Goal: Task Accomplishment & Management: Understand process/instructions

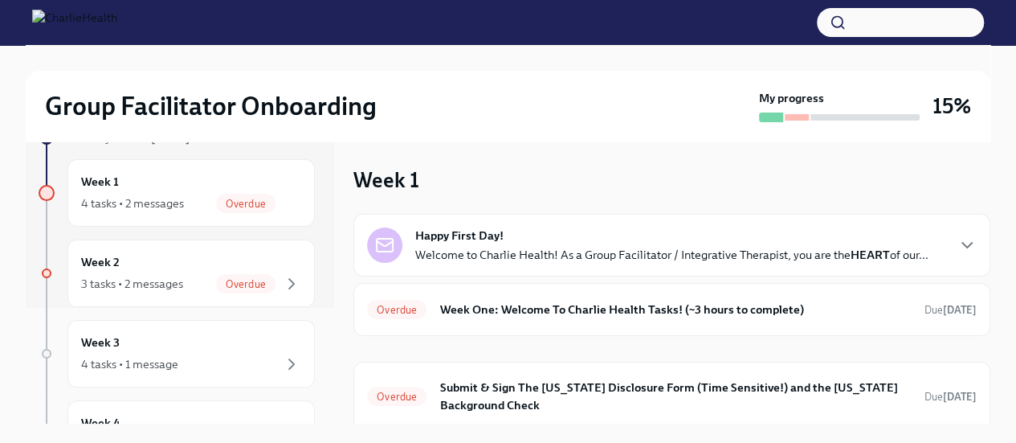
scroll to position [125, 0]
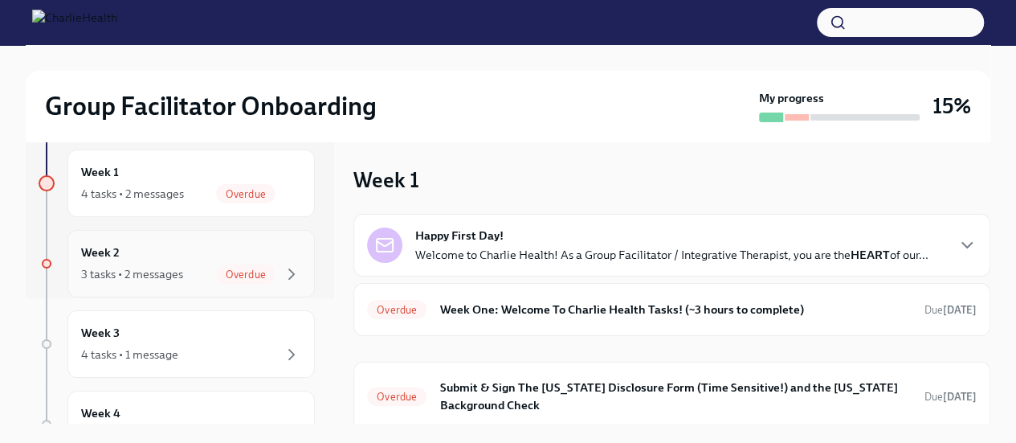
click at [168, 251] on div "Week 2 3 tasks • 2 messages Overdue" at bounding box center [191, 263] width 220 height 40
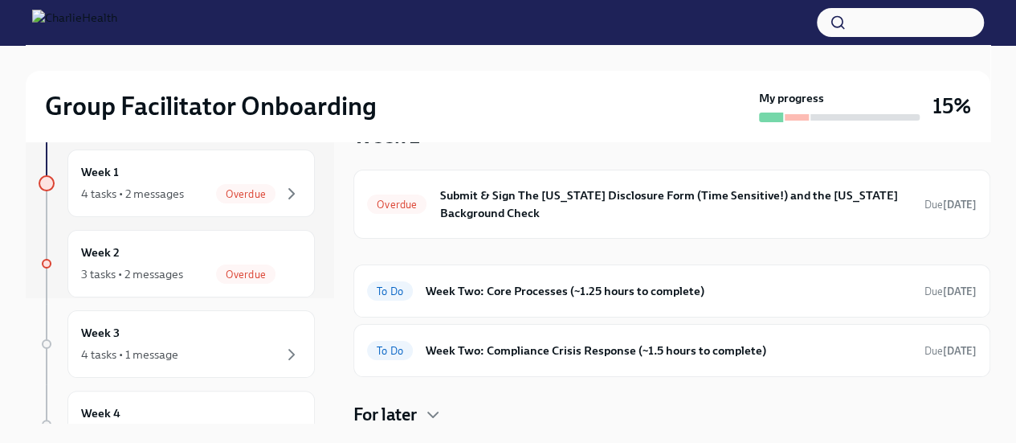
scroll to position [45, 0]
click at [201, 341] on div "Week 3 4 tasks • 1 message" at bounding box center [191, 344] width 220 height 40
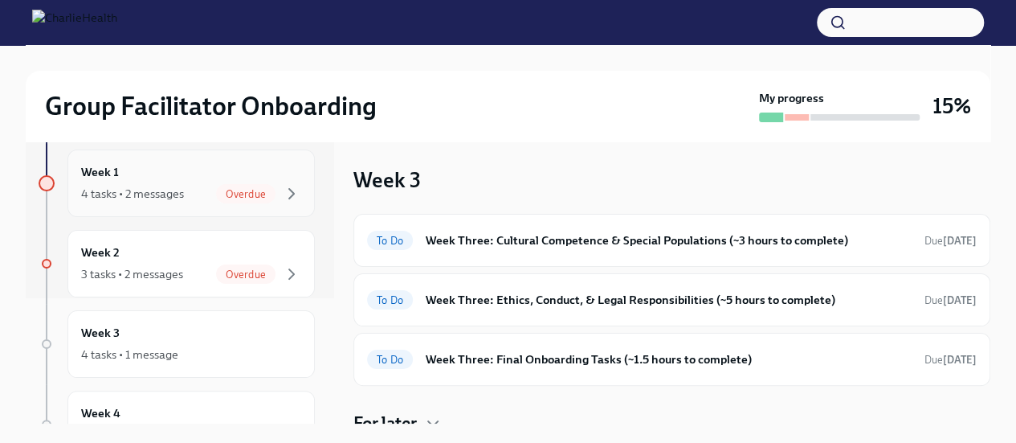
click at [179, 186] on div "4 tasks • 2 messages" at bounding box center [132, 194] width 103 height 16
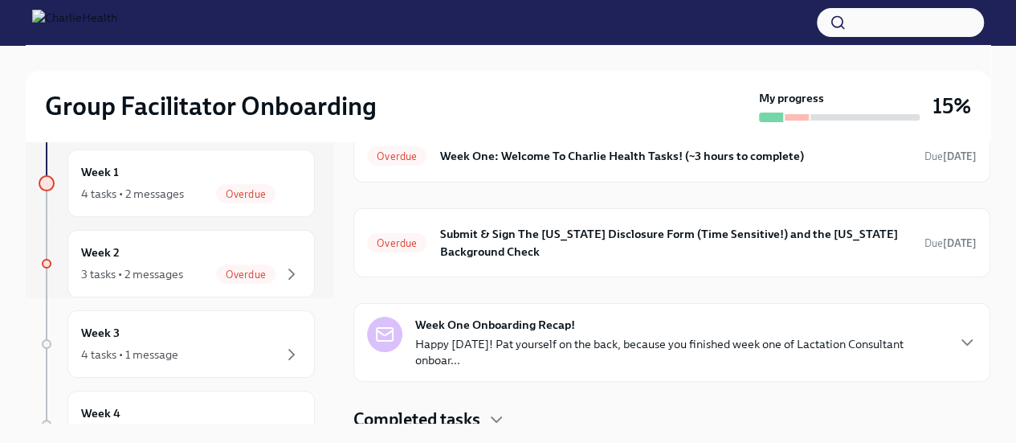
scroll to position [159, 0]
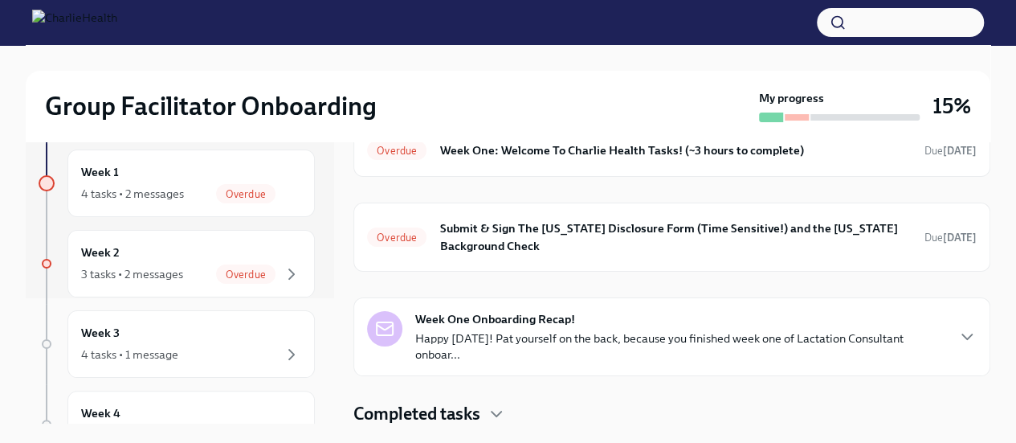
click at [466, 420] on h4 "Completed tasks" at bounding box center [416, 414] width 127 height 24
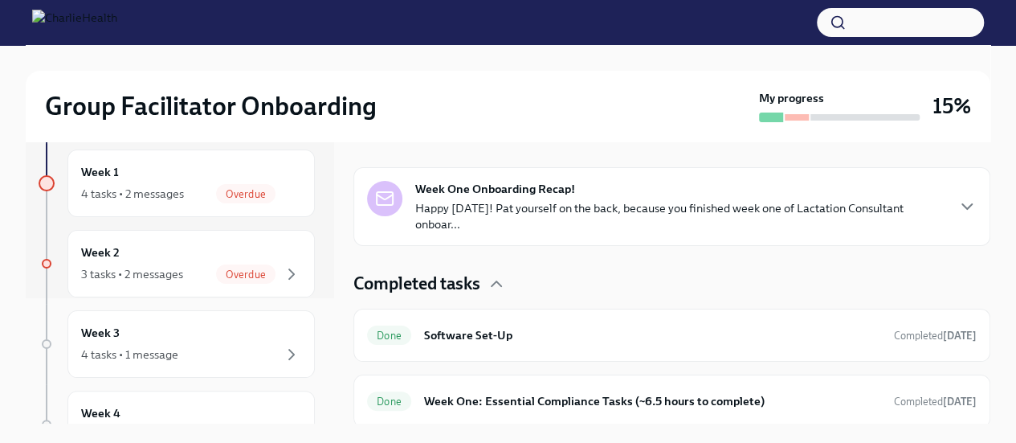
scroll to position [52, 0]
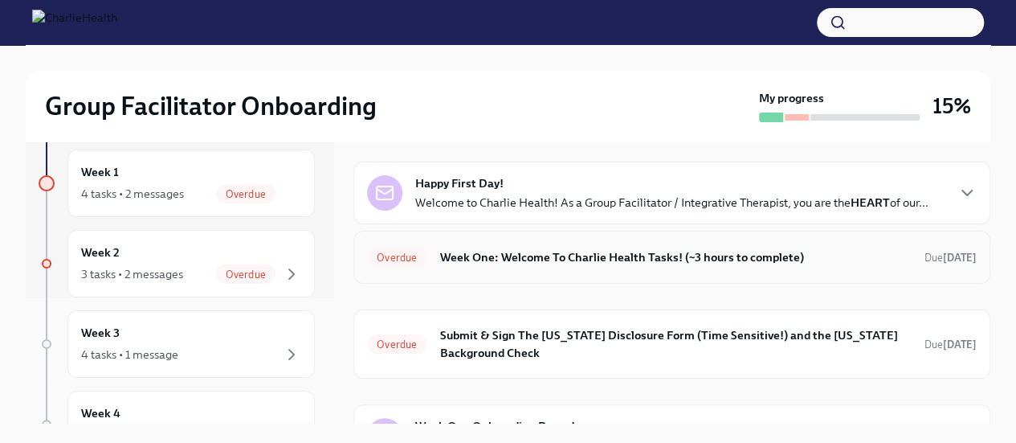
click at [692, 260] on h6 "Week One: Welcome To Charlie Health Tasks! (~3 hours to complete)" at bounding box center [675, 257] width 472 height 18
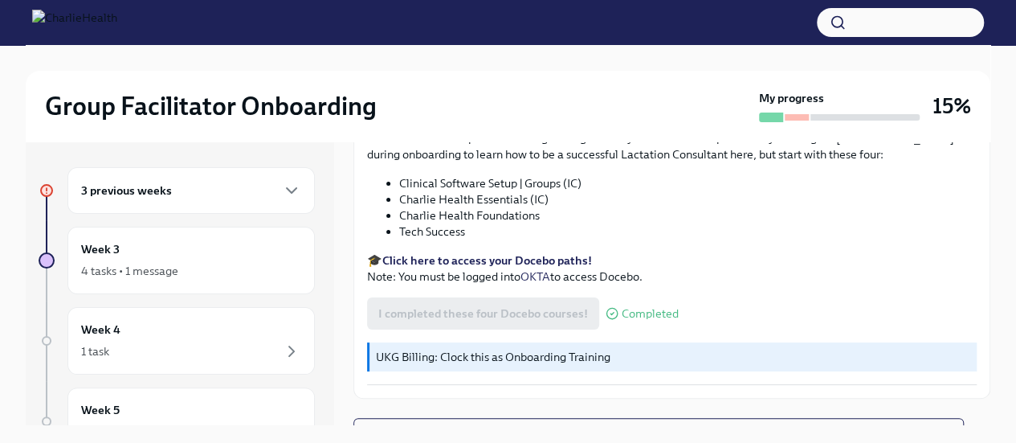
click at [180, 194] on div "3 previous weeks" at bounding box center [191, 190] width 220 height 19
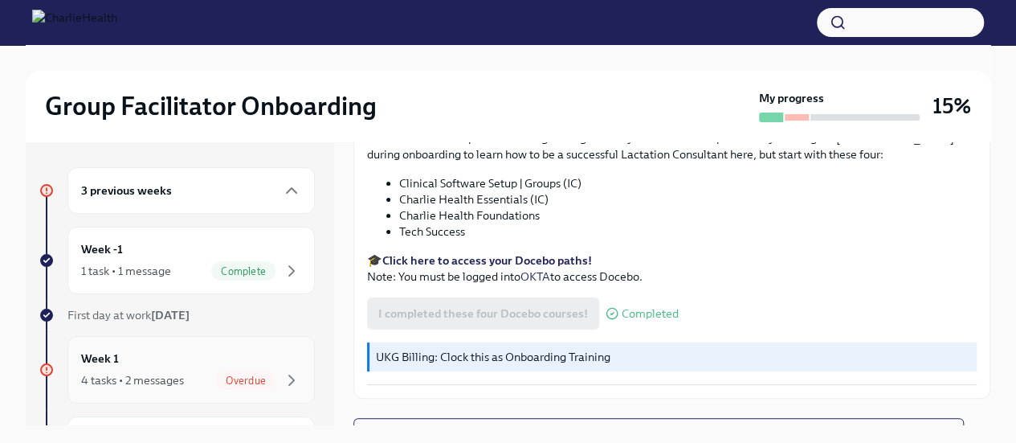
click at [119, 354] on div "Week 1 4 tasks • 2 messages Overdue" at bounding box center [191, 369] width 220 height 40
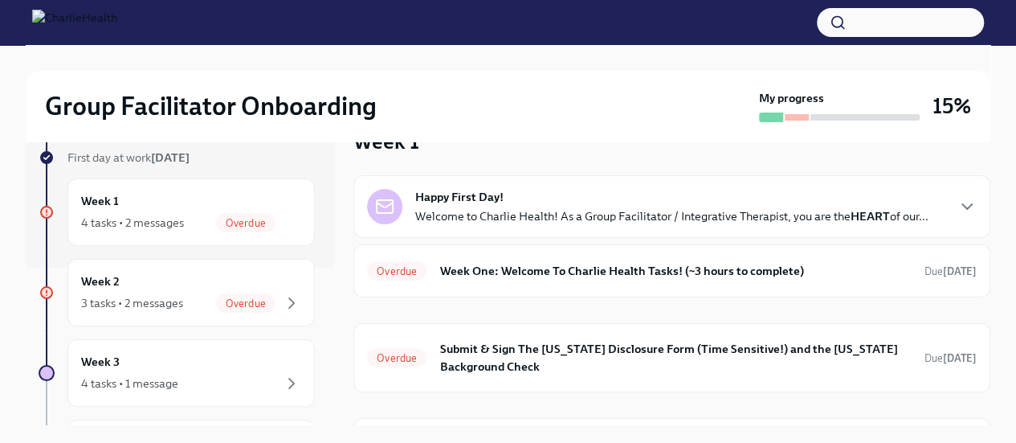
scroll to position [164, 0]
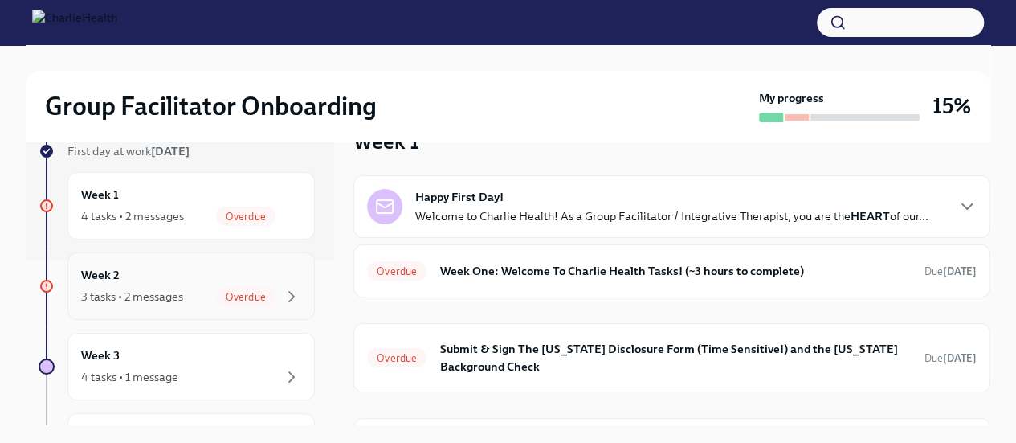
click at [161, 266] on div "Week 2 3 tasks • 2 messages Overdue" at bounding box center [191, 286] width 220 height 40
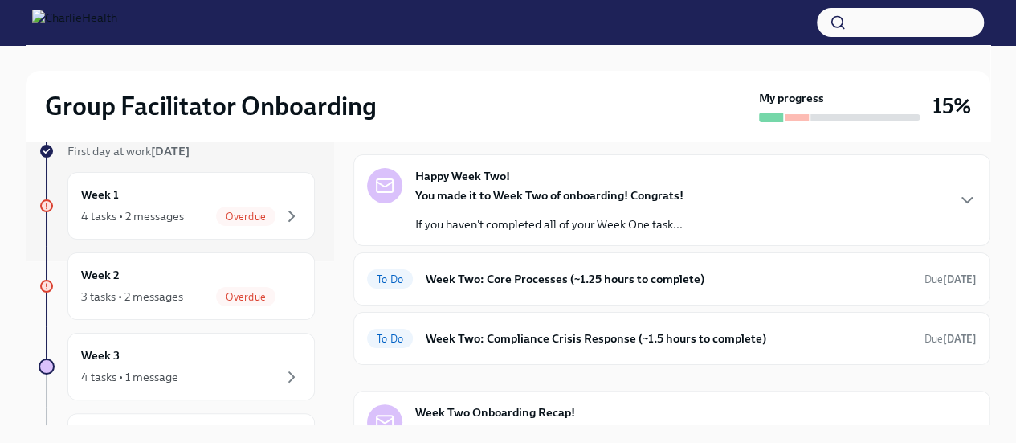
scroll to position [197, 0]
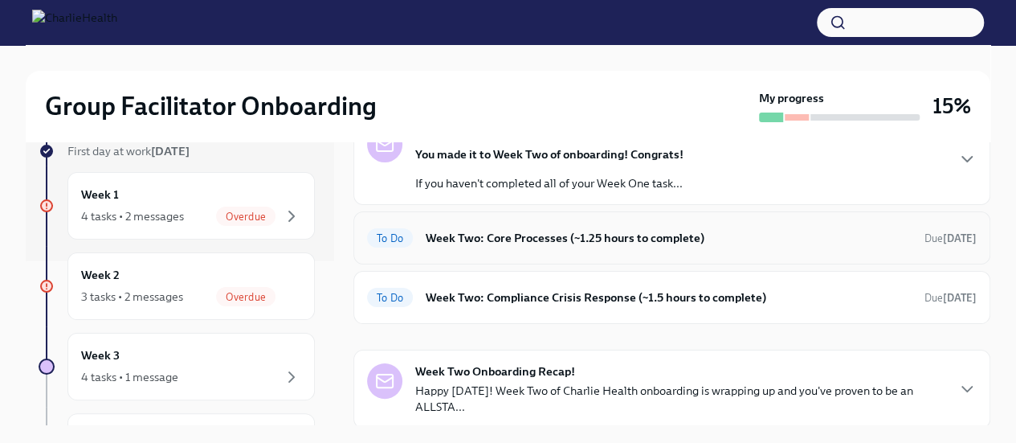
click at [635, 237] on h6 "Week Two: Core Processes (~1.25 hours to complete)" at bounding box center [669, 238] width 486 height 18
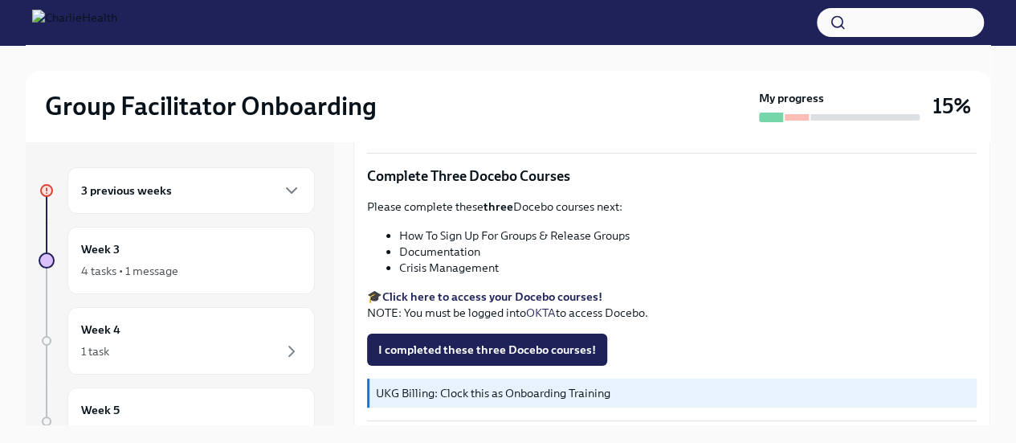
scroll to position [639, 0]
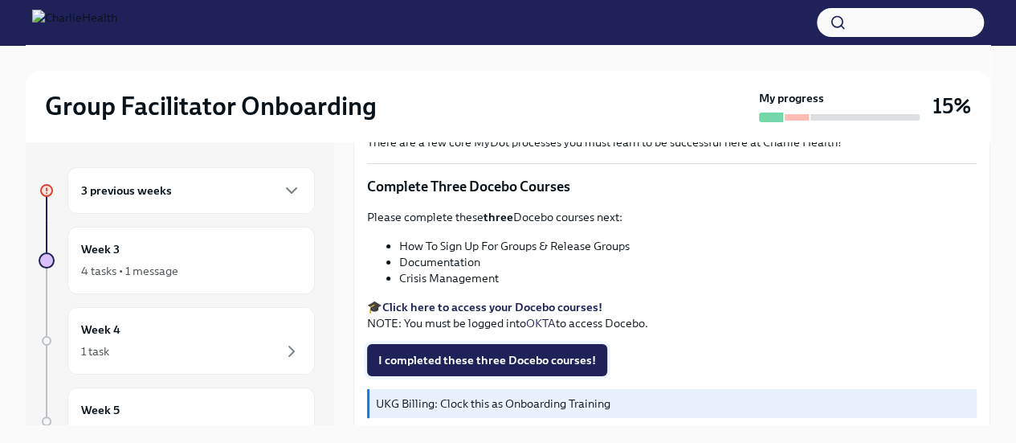
click at [470, 344] on button "I completed these three Docebo courses!" at bounding box center [487, 360] width 240 height 32
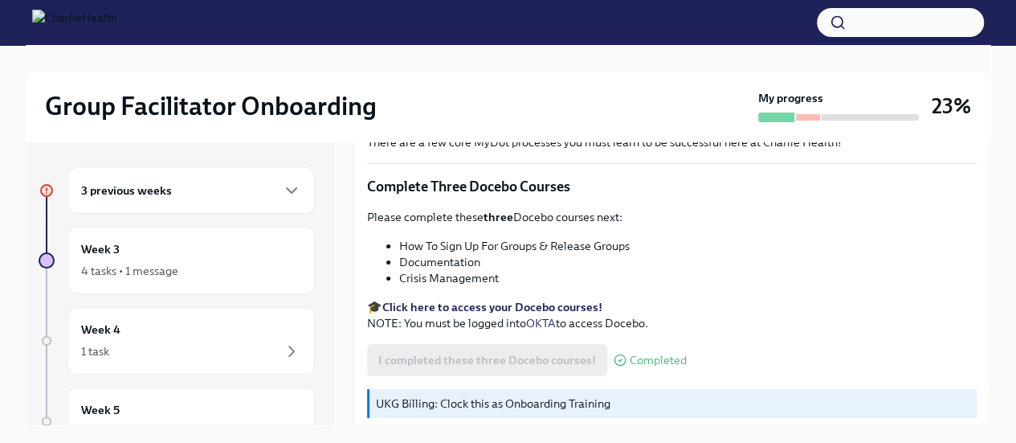
click at [572, 344] on div "I completed these three Docebo courses! Completed" at bounding box center [527, 360] width 320 height 32
click at [650, 354] on span "Completed" at bounding box center [658, 360] width 57 height 12
click at [640, 354] on span "Completed" at bounding box center [658, 360] width 57 height 12
click at [557, 300] on strong "Click here to access your Docebo courses!" at bounding box center [492, 307] width 220 height 14
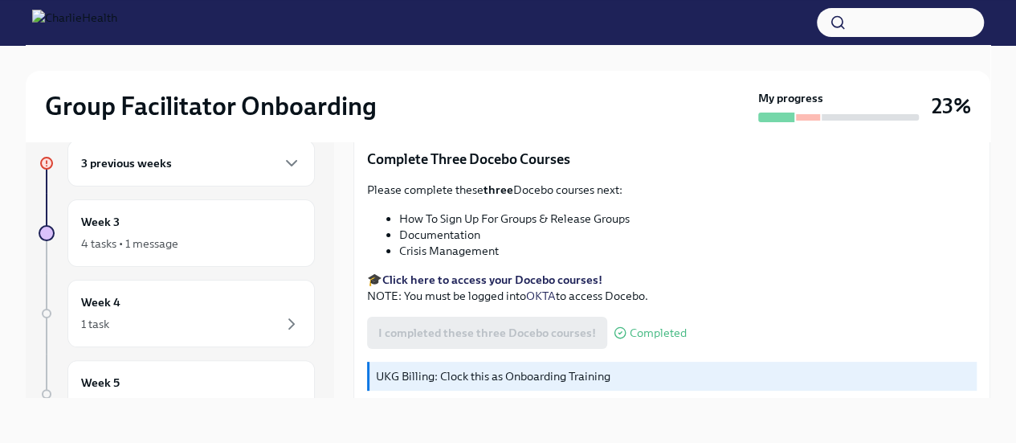
scroll to position [701, 0]
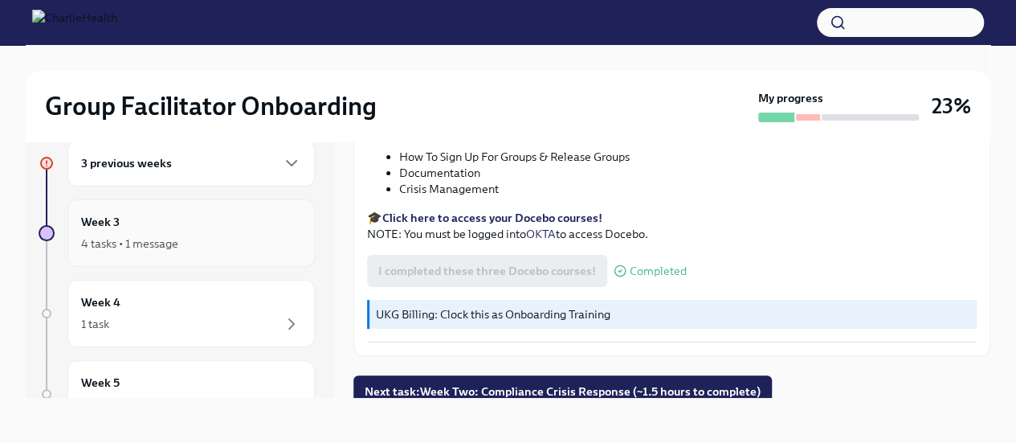
click at [188, 223] on div "Week 3 4 tasks • 1 message" at bounding box center [191, 233] width 220 height 40
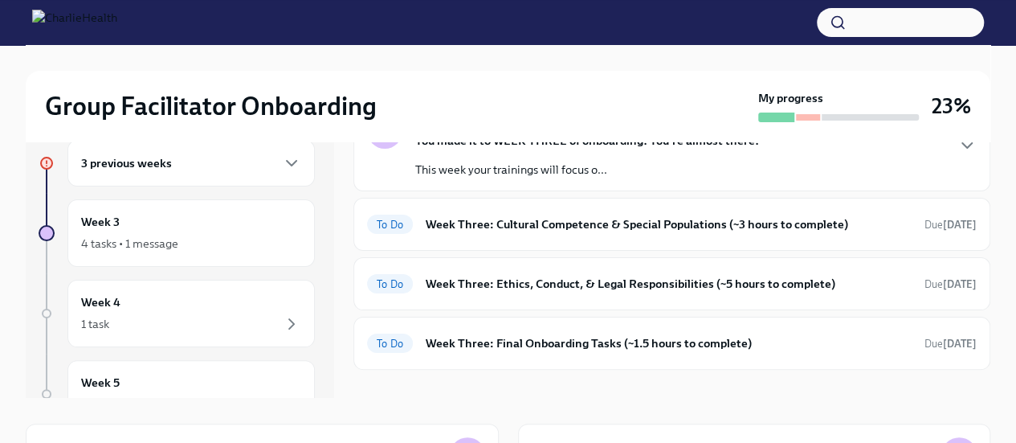
scroll to position [289, 0]
click at [786, 316] on div "To Do Week Three: Final Onboarding Tasks (~1.5 hours to complete) Due [DATE]" at bounding box center [671, 342] width 637 height 53
click at [786, 334] on h6 "Week Three: Final Onboarding Tasks (~1.5 hours to complete)" at bounding box center [669, 343] width 486 height 18
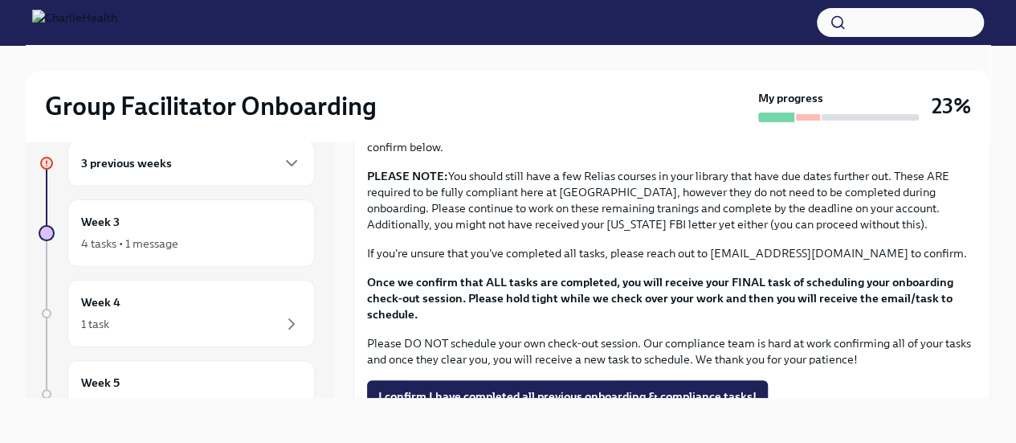
scroll to position [1333, 0]
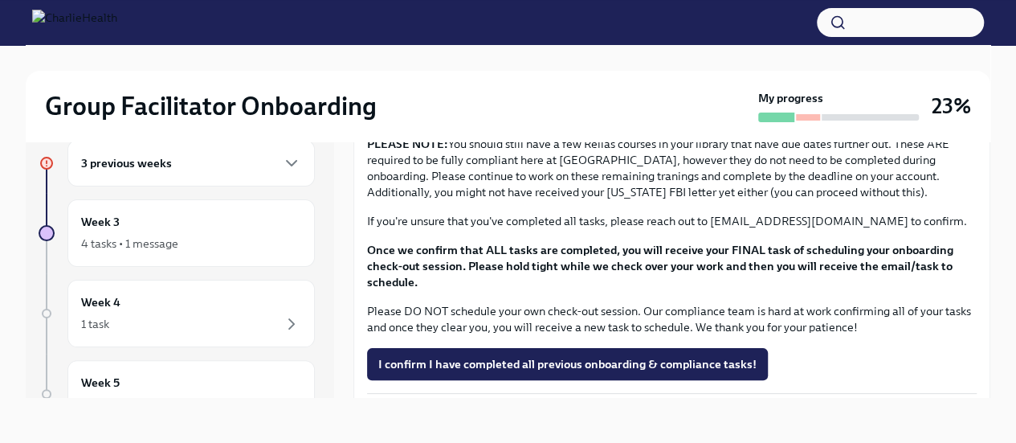
click at [215, 164] on div "3 previous weeks" at bounding box center [191, 162] width 220 height 19
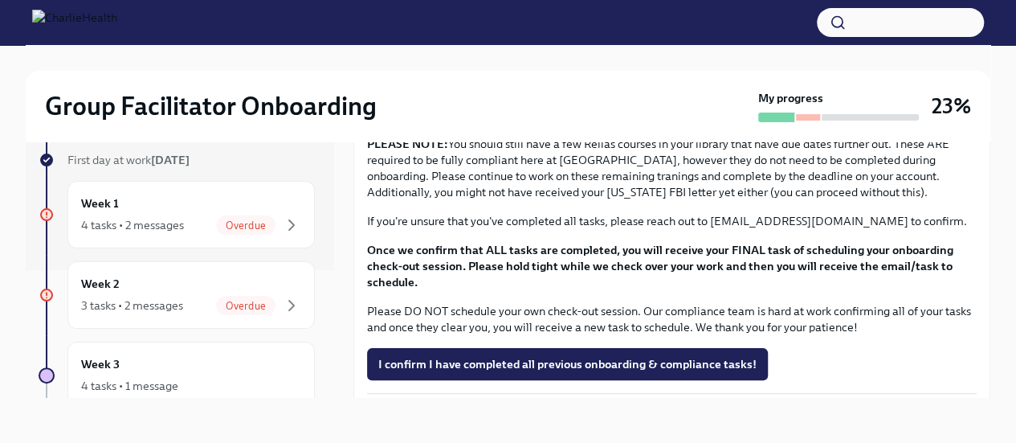
scroll to position [161, 0]
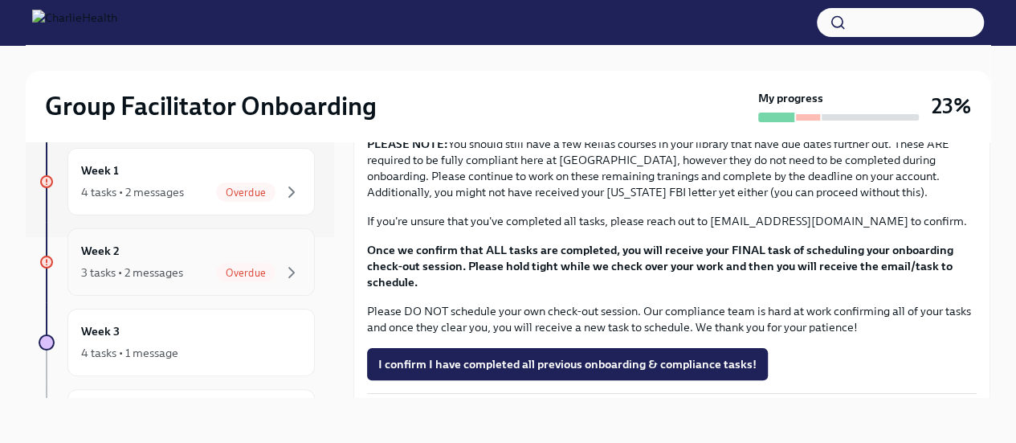
click at [162, 248] on div "Week 2 3 tasks • 2 messages Overdue" at bounding box center [191, 262] width 220 height 40
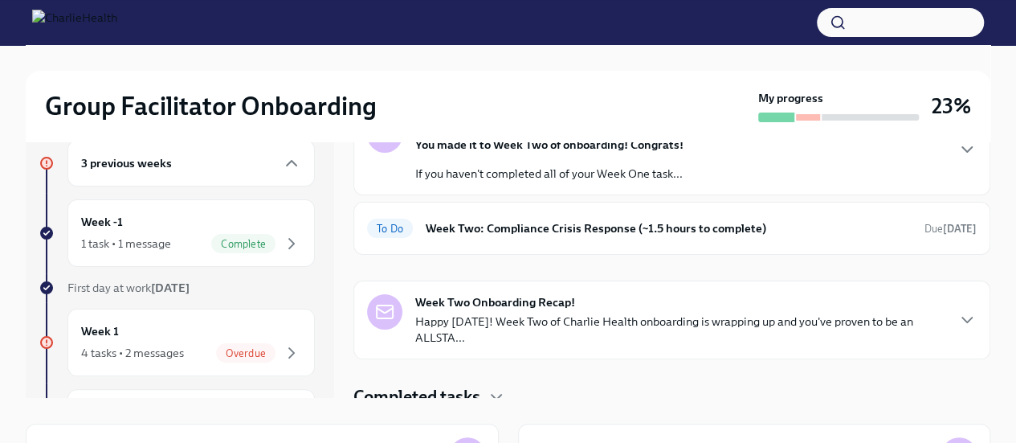
scroll to position [188, 0]
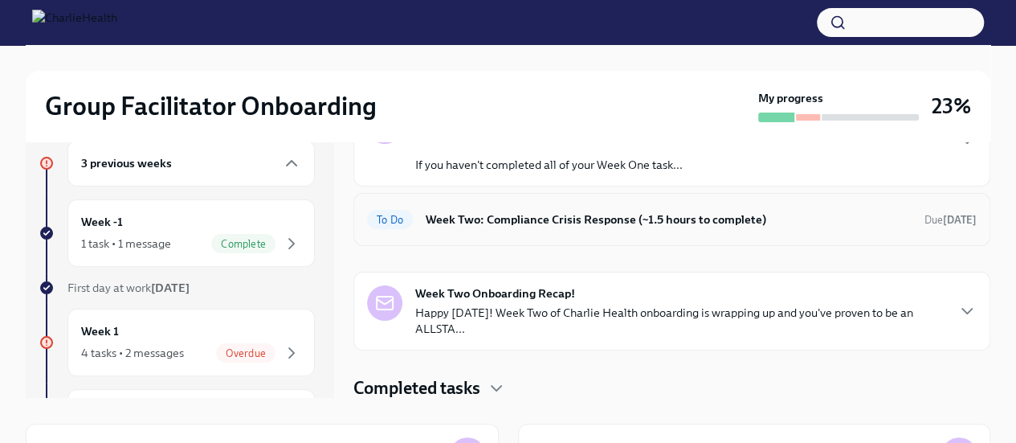
click at [804, 203] on div "To Do Week Two: Compliance Crisis Response (~1.5 hours to complete) Due [DATE]" at bounding box center [671, 219] width 637 height 53
click at [801, 227] on div "To Do Week Two: Compliance Crisis Response (~1.5 hours to complete) Due [DATE]" at bounding box center [672, 219] width 610 height 26
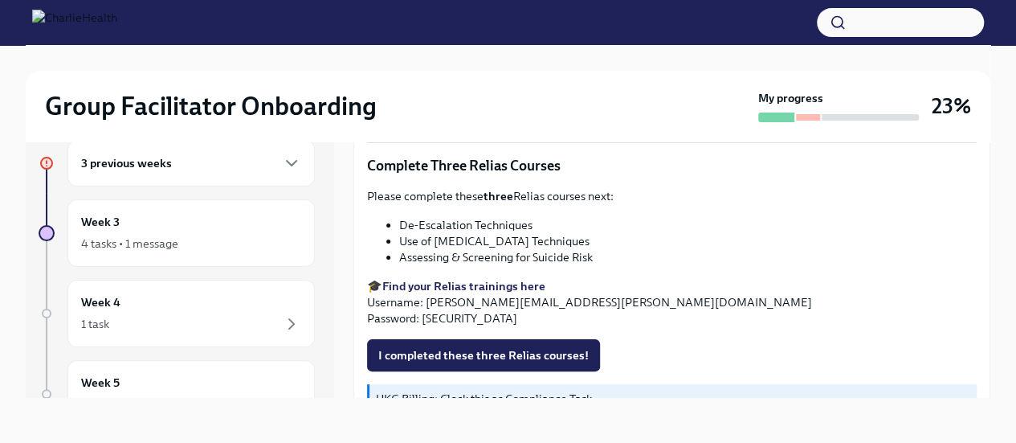
scroll to position [586, 0]
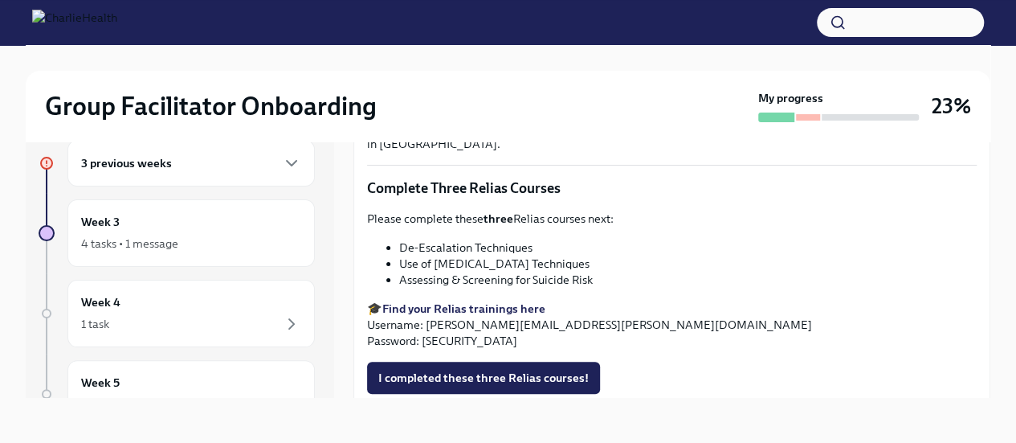
click at [432, 301] on strong "Find your Relias trainings here" at bounding box center [463, 308] width 163 height 14
